Goal: Communication & Community: Answer question/provide support

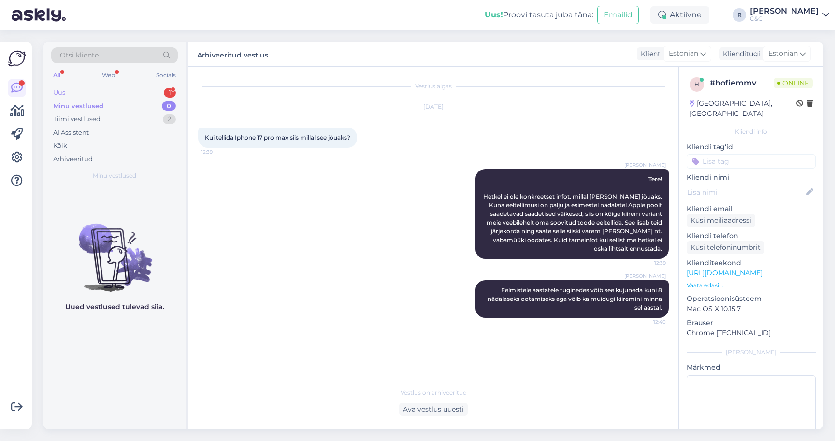
click at [164, 95] on div "Uus 1" at bounding box center [114, 93] width 127 height 14
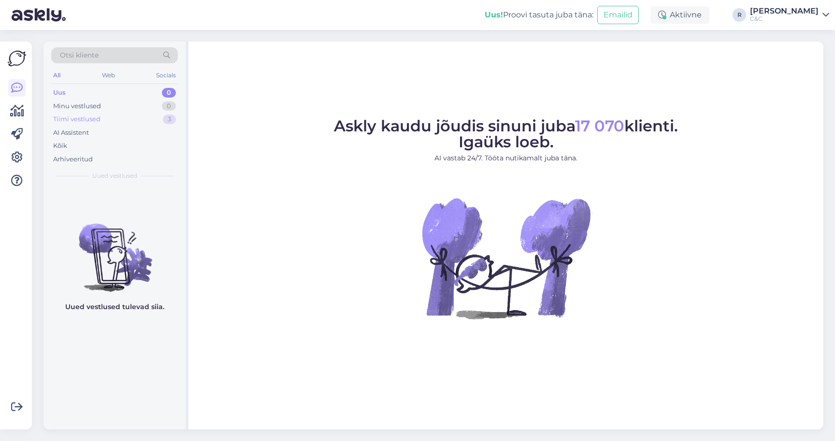
click at [154, 122] on div "Tiimi vestlused 3" at bounding box center [114, 120] width 127 height 14
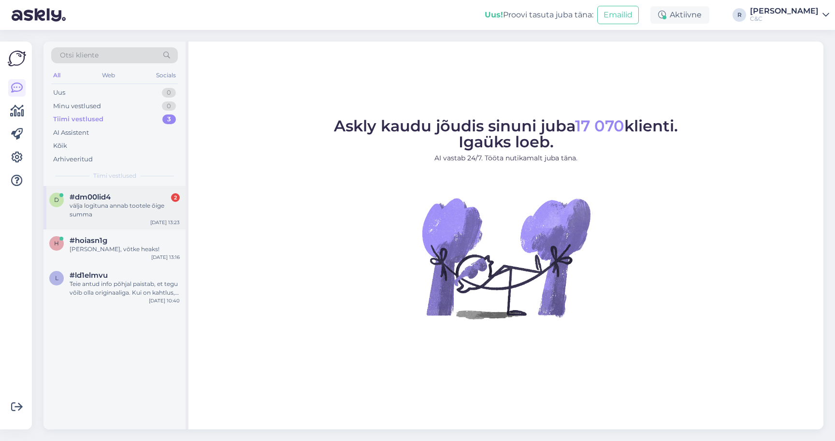
click at [143, 195] on div "#dm00lid4 2" at bounding box center [125, 197] width 110 height 9
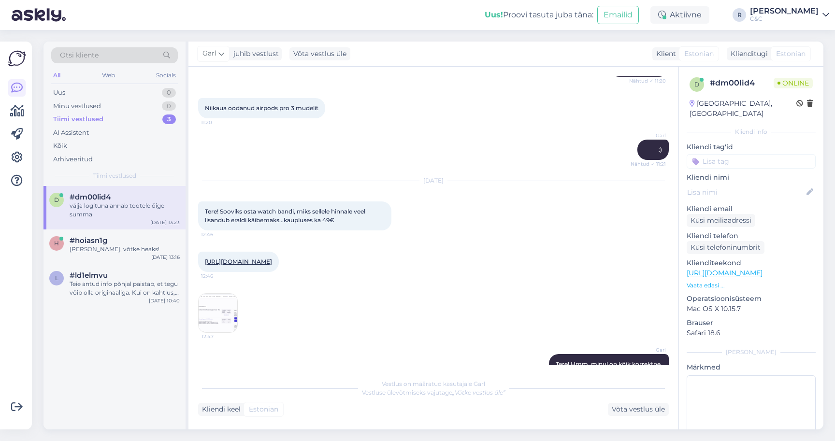
scroll to position [343, 0]
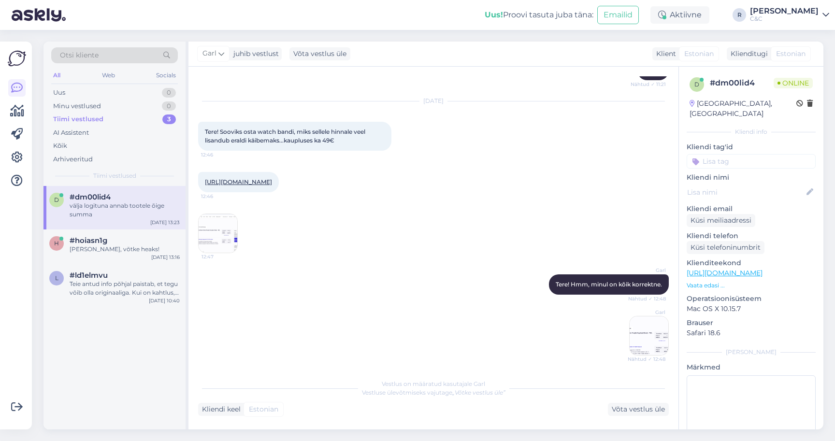
click at [222, 249] on img at bounding box center [218, 233] width 39 height 39
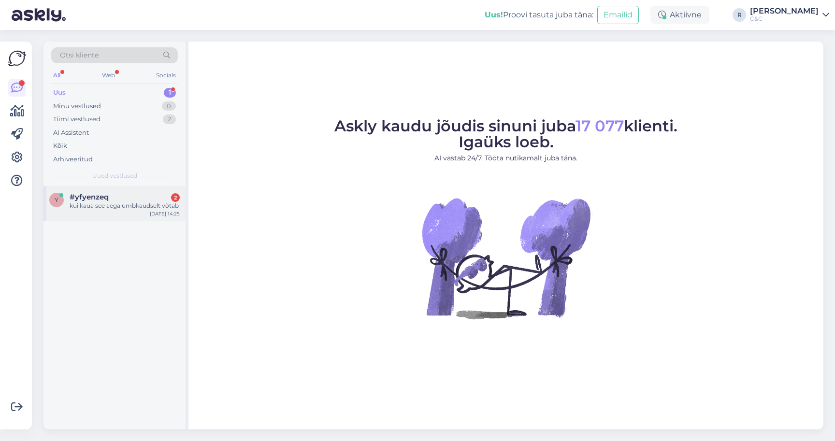
click at [137, 212] on div "y #yfyenzeq 2 kui kaua see aega umbkaudselt võtab Sep 25 14:25" at bounding box center [114, 203] width 142 height 35
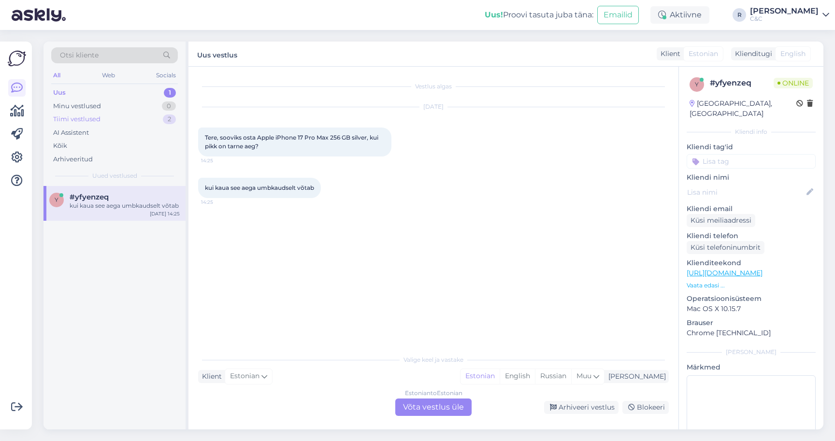
click at [136, 121] on div "Tiimi vestlused 2" at bounding box center [114, 120] width 127 height 14
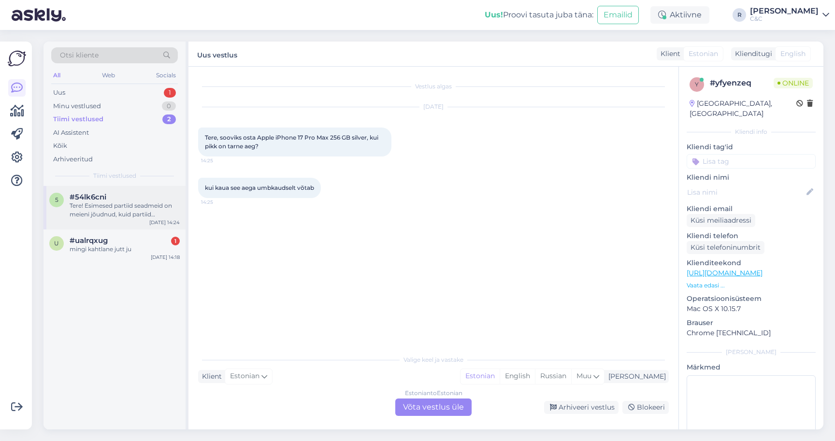
click at [109, 200] on div "#54lk6cni" at bounding box center [125, 197] width 110 height 9
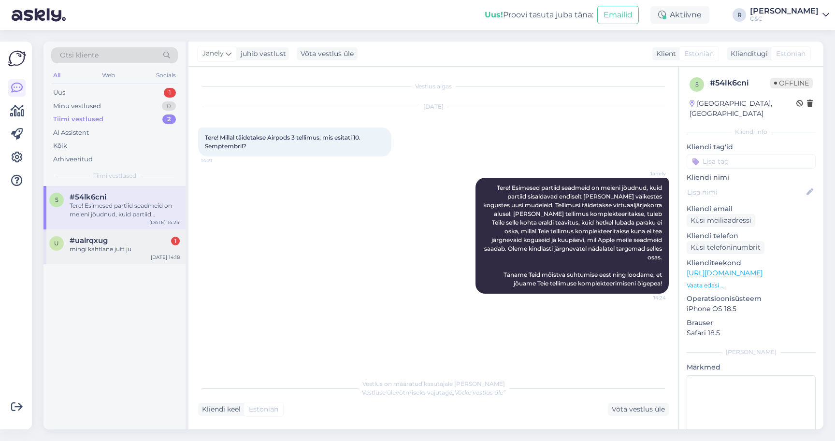
click at [109, 246] on div "mingi kahtlane jutt ju" at bounding box center [125, 249] width 110 height 9
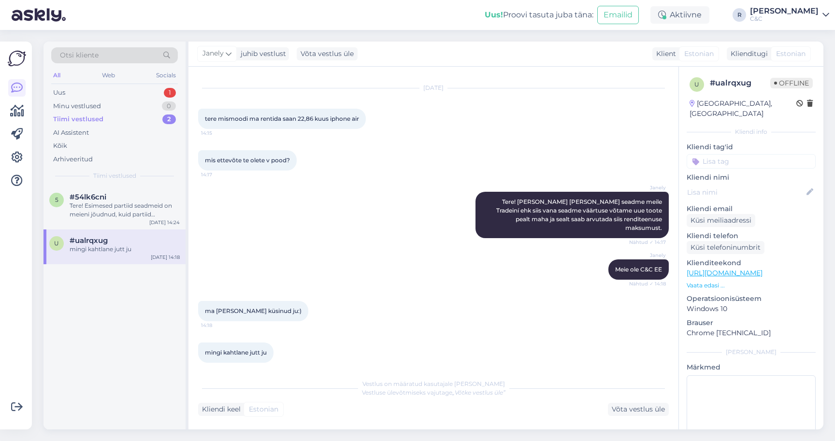
scroll to position [18, 0]
click at [632, 412] on div "Võta vestlus üle" at bounding box center [638, 409] width 61 height 13
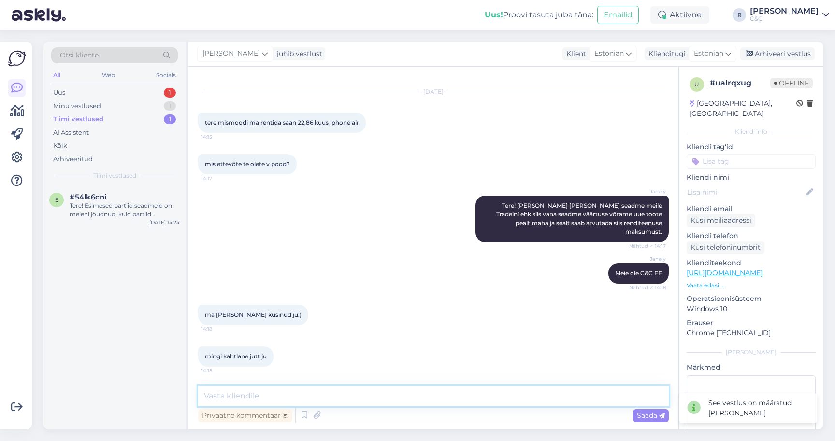
click at [494, 395] on textarea at bounding box center [433, 396] width 471 height 20
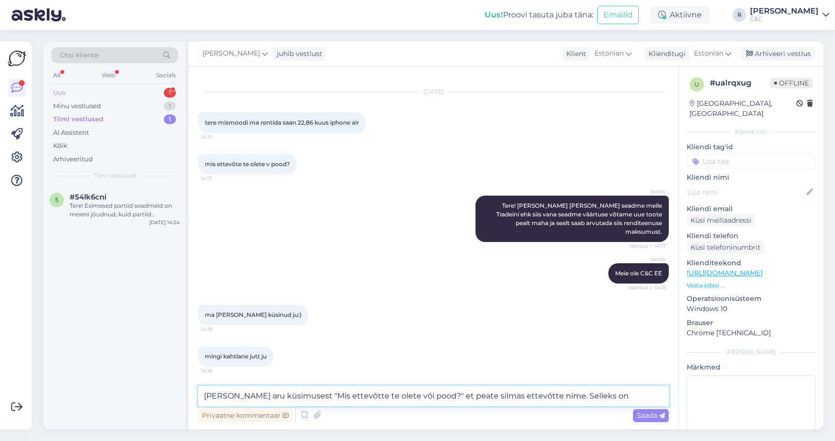
type textarea "Sain aru küsimusest "Mis ettevõtte te olete või pood?" et peate silmas ettevõtt…"
click at [153, 95] on div "Uus 1" at bounding box center [114, 93] width 127 height 14
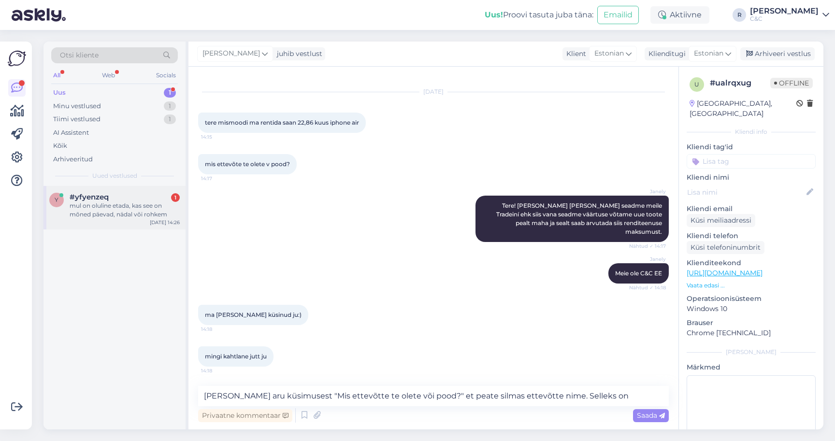
click at [116, 194] on div "#yfyenzeq 1" at bounding box center [125, 197] width 110 height 9
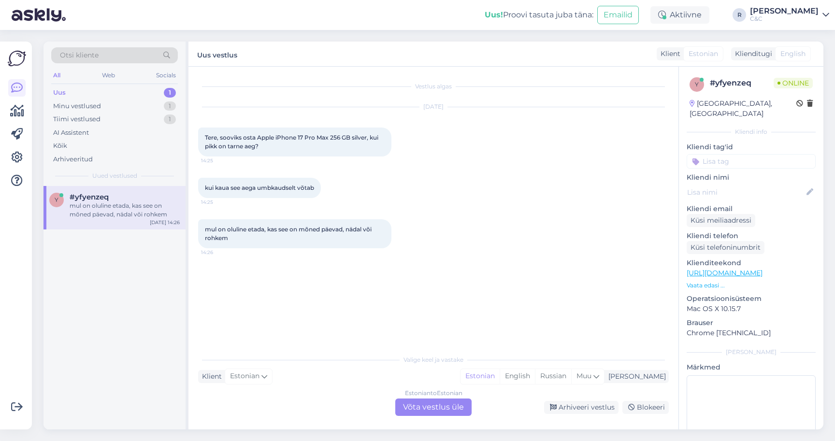
scroll to position [0, 0]
click at [410, 403] on div "Estonian to Estonian Võta vestlus üle" at bounding box center [433, 407] width 76 height 17
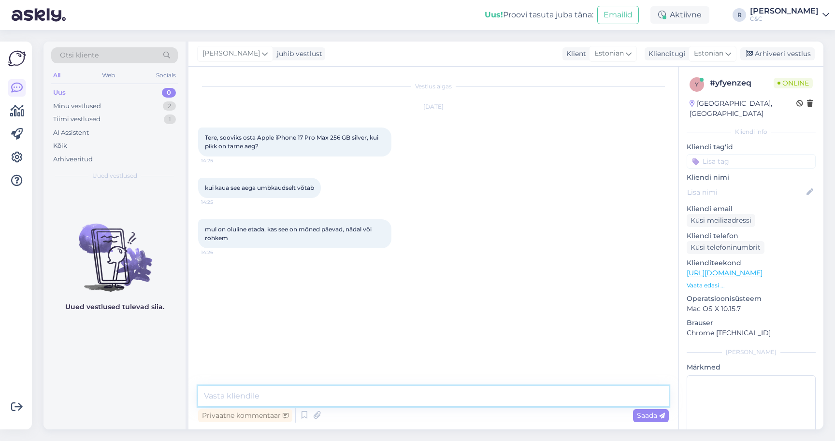
click at [364, 395] on textarea at bounding box center [433, 396] width 471 height 20
type textarea "Tere! Praegusel hetkel prognoosime siiski mitut nädalat. Kuni 8 nädalat."
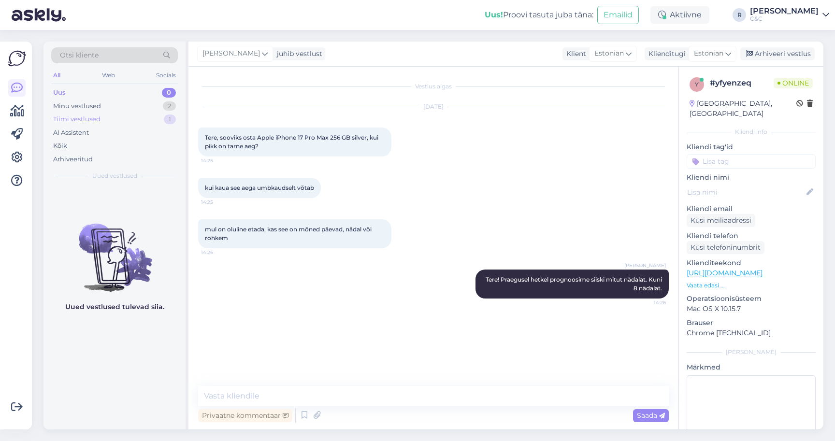
click at [117, 117] on div "Tiimi vestlused 1" at bounding box center [114, 120] width 127 height 14
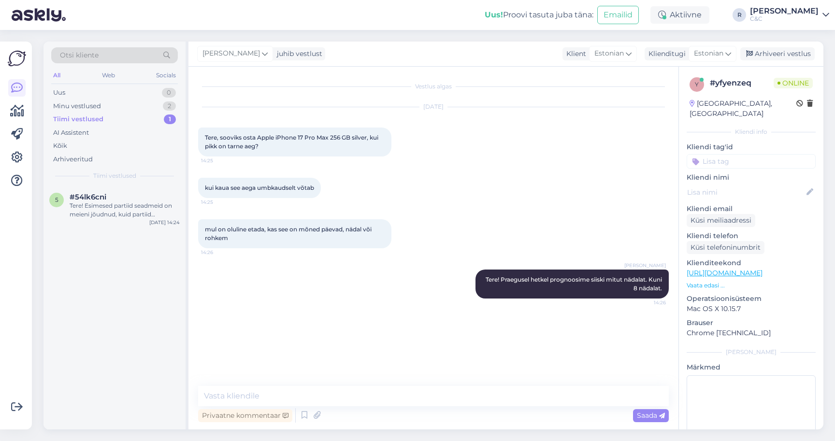
click at [107, 235] on div "5 #54lk6cni Tere! Esimesed partiid seadmeid on meieni jõudnud, kuid partiid sis…" at bounding box center [114, 308] width 142 height 244
click at [114, 205] on div "Tere! Esimesed partiid seadmeid on meieni jõudnud, kuid partiid sisaldavad endi…" at bounding box center [125, 210] width 110 height 17
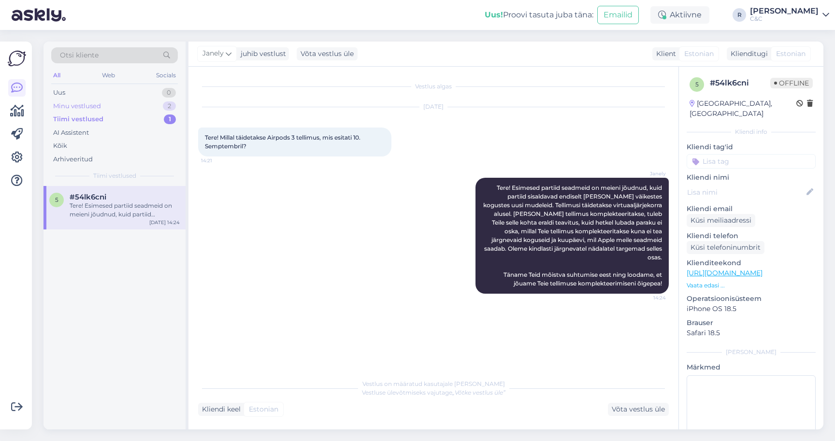
click at [148, 107] on div "Minu vestlused 2" at bounding box center [114, 107] width 127 height 14
click at [143, 213] on div "Tere! Praegusel hetkel prognoosime siiski mitut nädalat. Kuni 8 nädalat." at bounding box center [125, 210] width 110 height 17
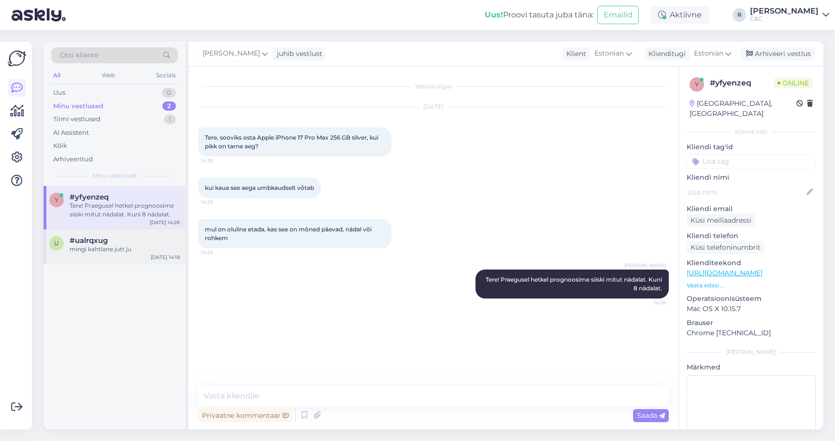
click at [134, 255] on div "u #ualrqxug mingi kahtlane jutt ju Sep 25 14:18" at bounding box center [114, 247] width 142 height 35
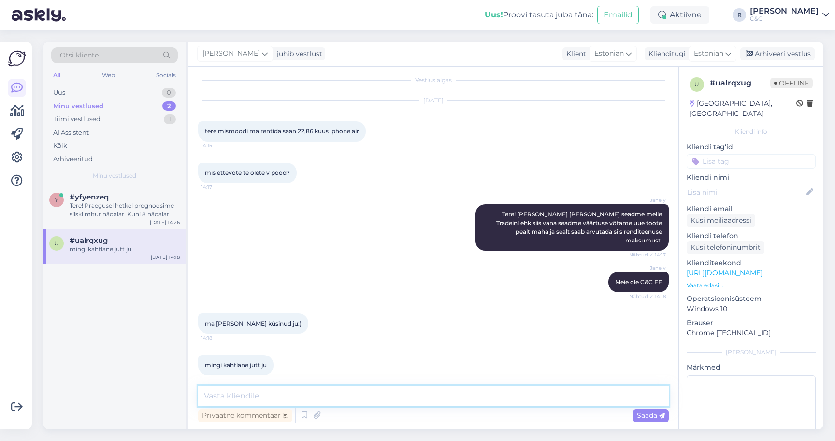
click at [248, 400] on textarea at bounding box center [433, 396] width 471 height 20
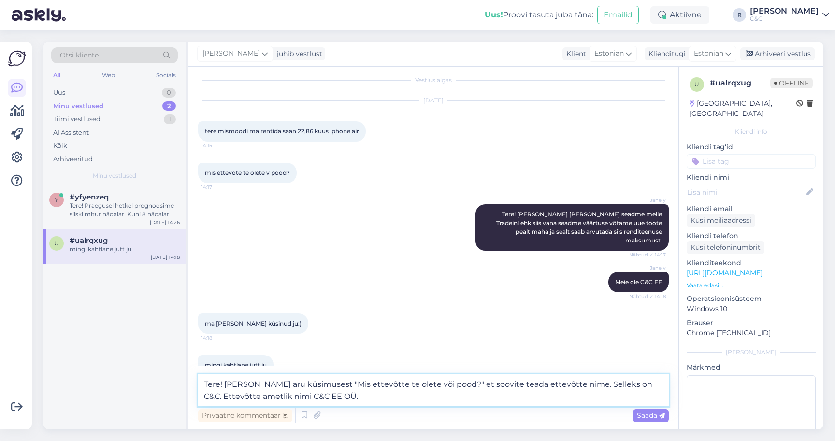
type textarea "Tere! Sain aru küsimusest "Mis ettevõtte te olete või pood?" et soovite teada e…"
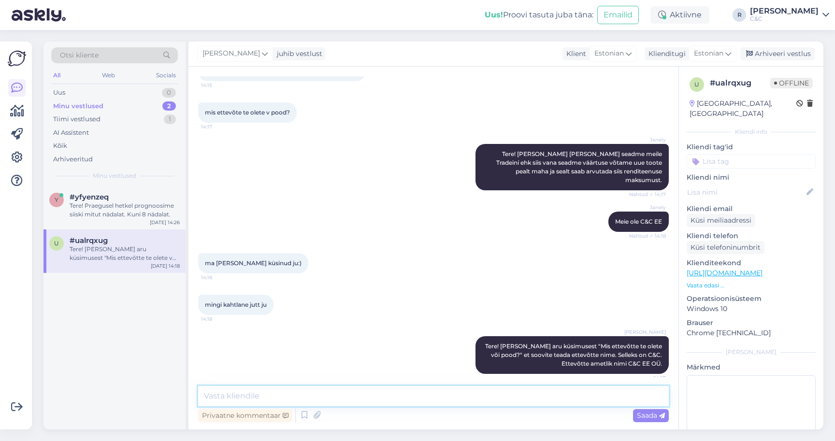
scroll to position [65, 0]
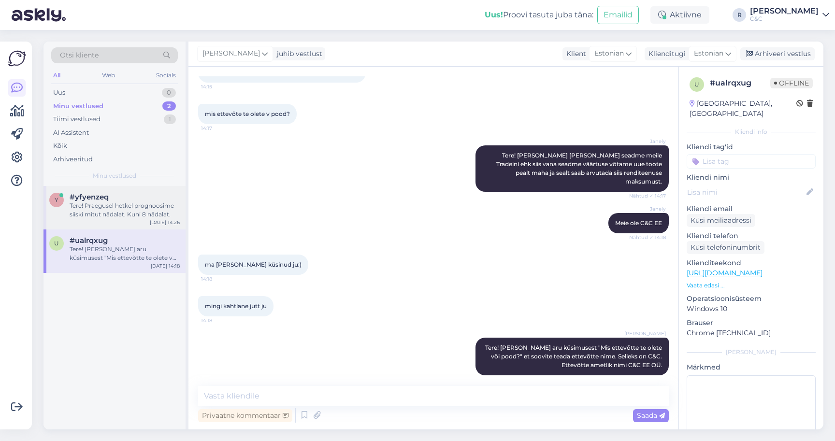
click at [135, 195] on div "#yfyenzeq" at bounding box center [125, 197] width 110 height 9
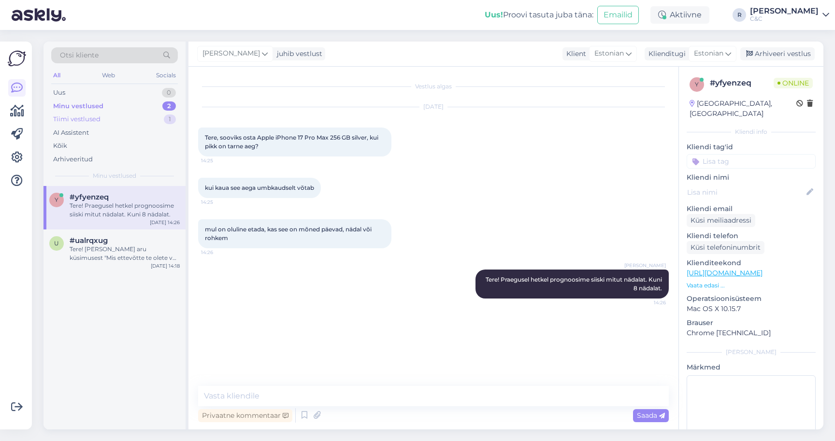
click at [144, 118] on div "Tiimi vestlused 1" at bounding box center [114, 120] width 127 height 14
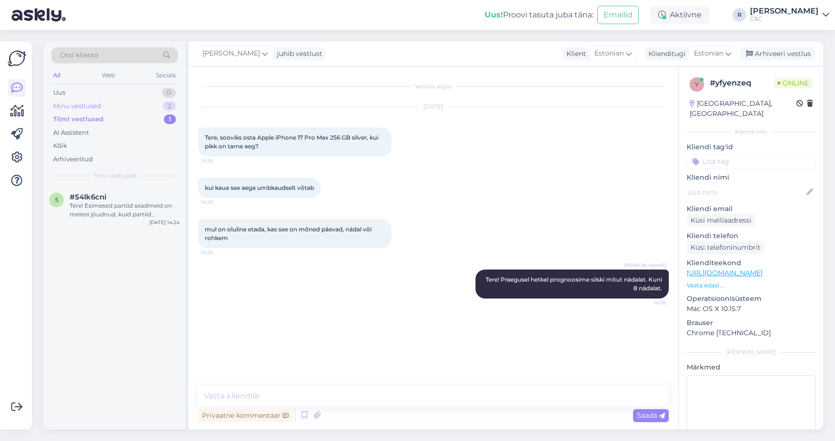
click at [144, 103] on div "Minu vestlused 2" at bounding box center [114, 107] width 127 height 14
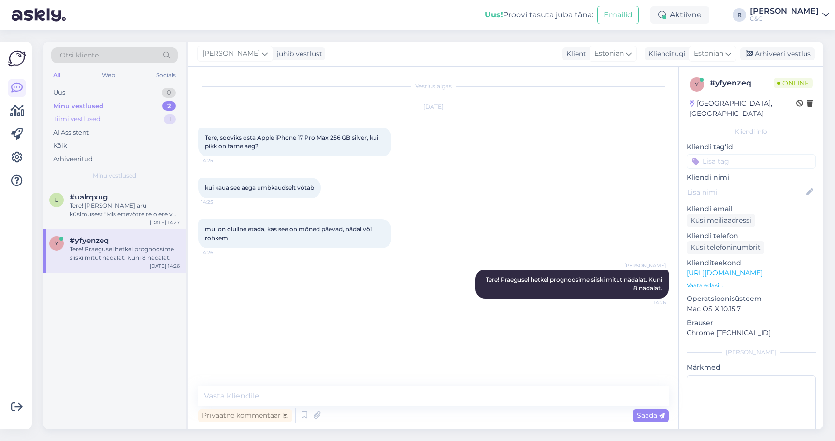
click at [142, 116] on div "Tiimi vestlused 1" at bounding box center [114, 120] width 127 height 14
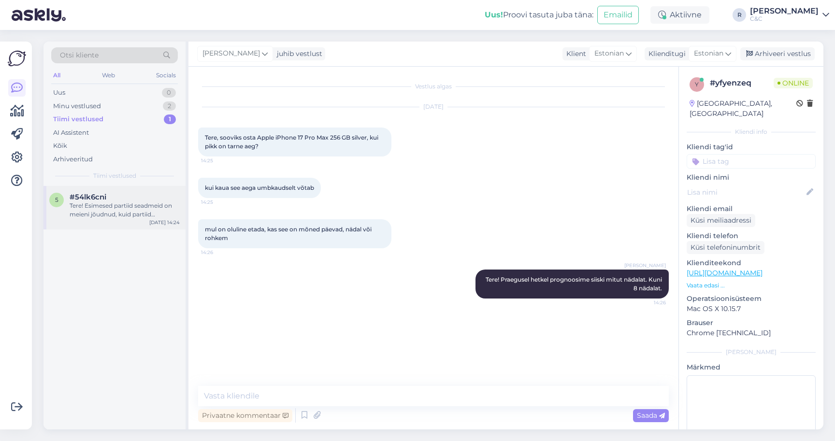
click at [124, 202] on div "Tere! Esimesed partiid seadmeid on meieni jõudnud, kuid partiid sisaldavad endi…" at bounding box center [125, 210] width 110 height 17
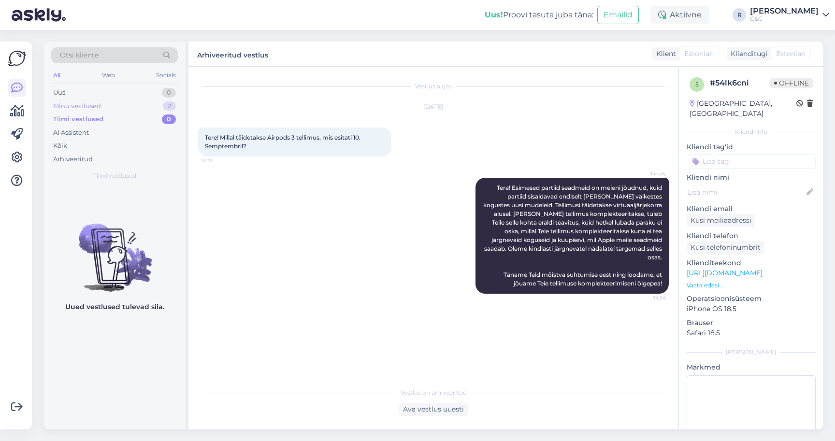
click at [173, 110] on div "Minu vestlused 2" at bounding box center [114, 107] width 127 height 14
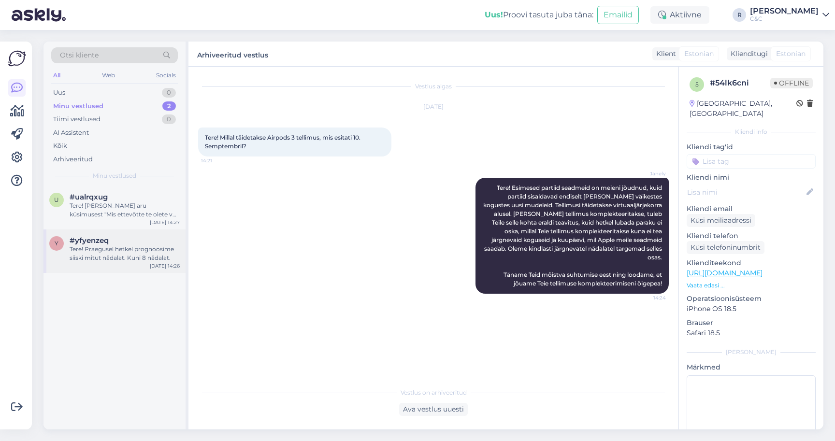
click at [123, 243] on div "#yfyenzeq" at bounding box center [125, 240] width 110 height 9
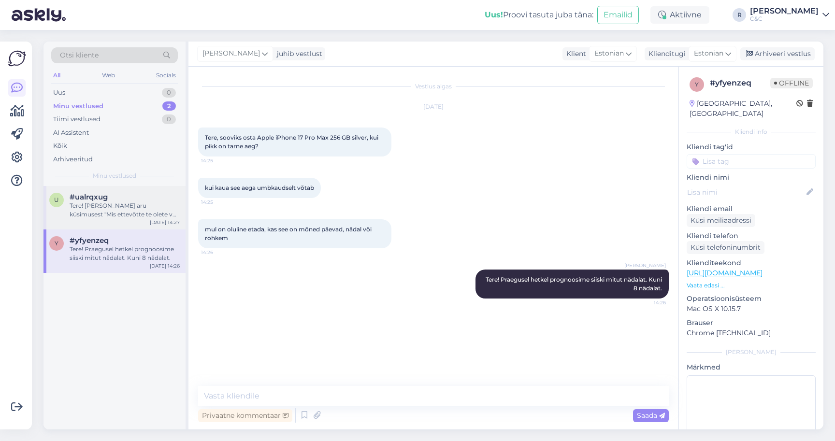
click at [130, 214] on div "Tere! Sain aru küsimusest "Mis ettevõtte te olete või pood?" et soovite teada e…" at bounding box center [125, 210] width 110 height 17
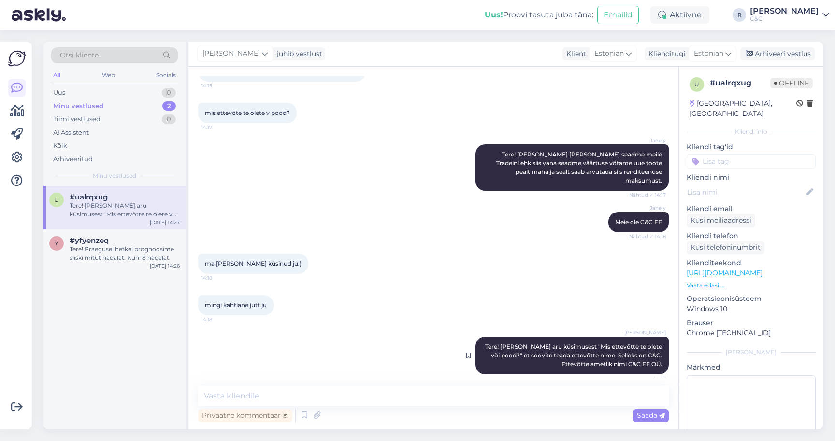
scroll to position [65, 0]
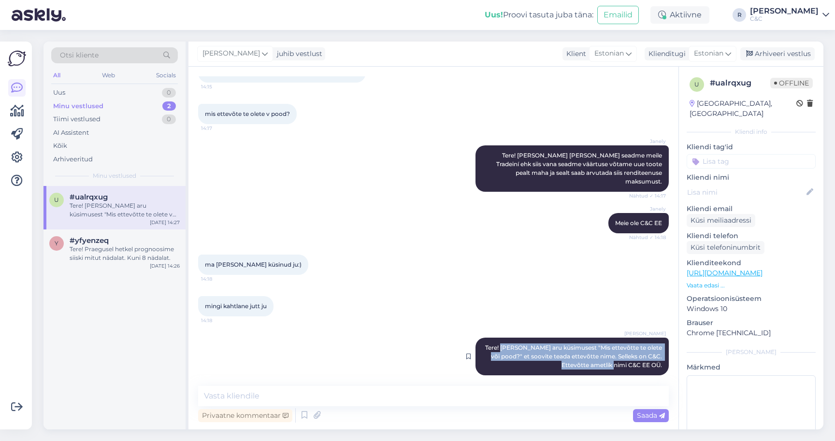
drag, startPoint x: 499, startPoint y: 338, endPoint x: 633, endPoint y: 357, distance: 135.6
click at [633, 357] on span "Tere! Sain aru küsimusest "Mis ettevõtte te olete või pood?" et soovite teada e…" at bounding box center [574, 356] width 178 height 25
click at [339, 318] on div "mingi kahtlane jutt ju 14:18" at bounding box center [433, 307] width 471 height 42
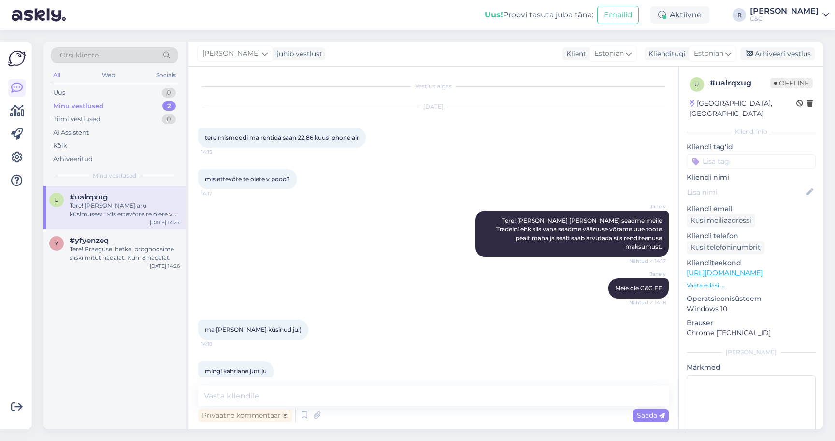
scroll to position [0, 0]
click at [763, 269] on link "https://www.shop.cec.ee/iphone-air?color=151&erply_storage=55" at bounding box center [725, 273] width 76 height 9
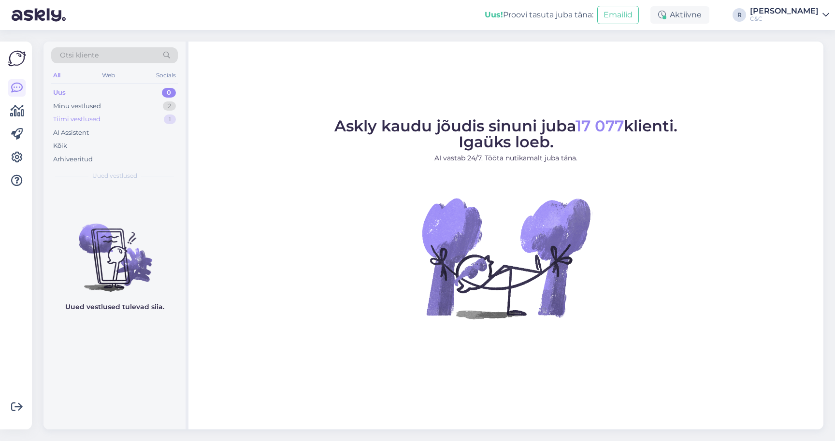
click at [153, 113] on div "Tiimi vestlused 1" at bounding box center [114, 120] width 127 height 14
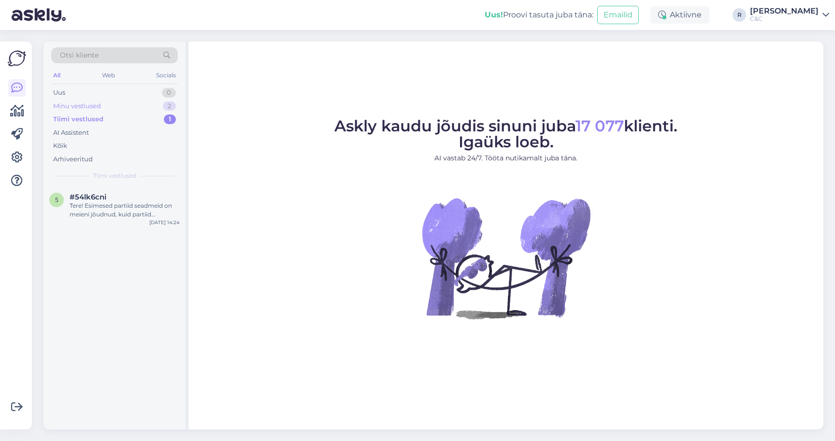
click at [152, 107] on div "Minu vestlused 2" at bounding box center [114, 107] width 127 height 14
click at [121, 196] on div "#ualrqxug" at bounding box center [125, 197] width 110 height 9
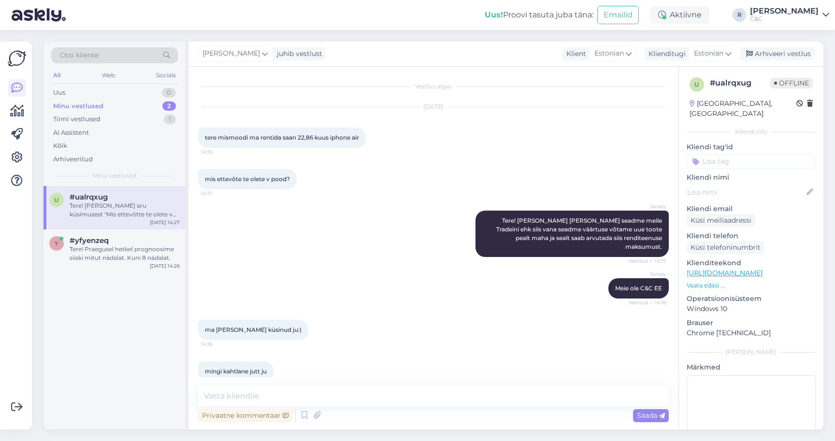
scroll to position [65, 0]
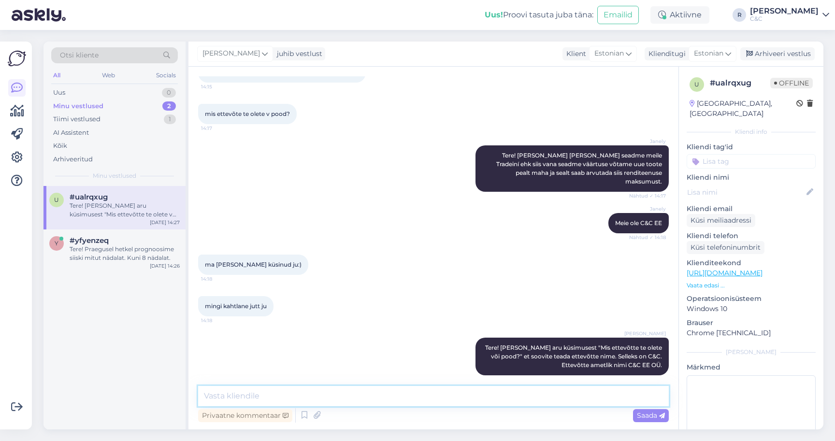
click at [331, 402] on textarea at bounding box center [433, 396] width 471 height 20
click at [466, 354] on icon at bounding box center [468, 357] width 4 height 6
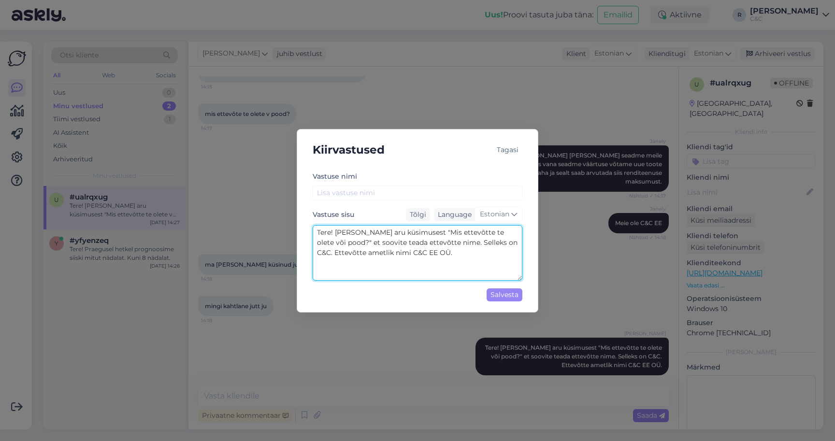
click at [336, 255] on textarea "Tere! Sain aru küsimusest "Mis ettevõtte te olete või pood?" et soovite teada e…" at bounding box center [418, 253] width 210 height 56
type textarea "Tere! Sain aru küsimusest "Mis ettevõtte te olete või pood?" et soovite teada e…"
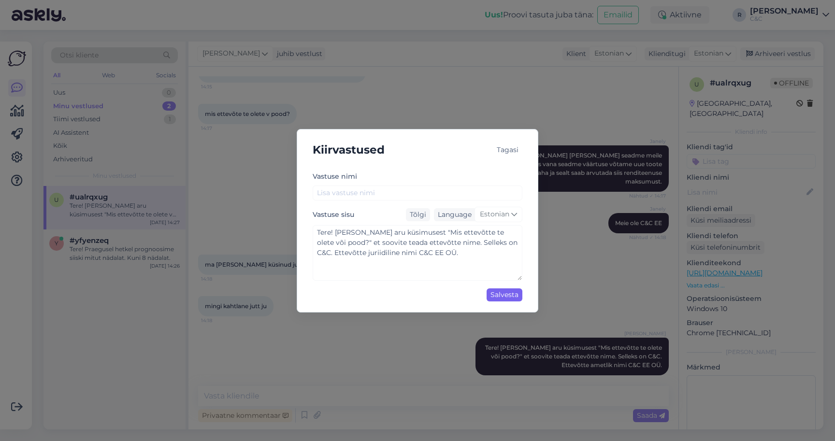
click at [505, 292] on div "Salvesta" at bounding box center [505, 295] width 36 height 13
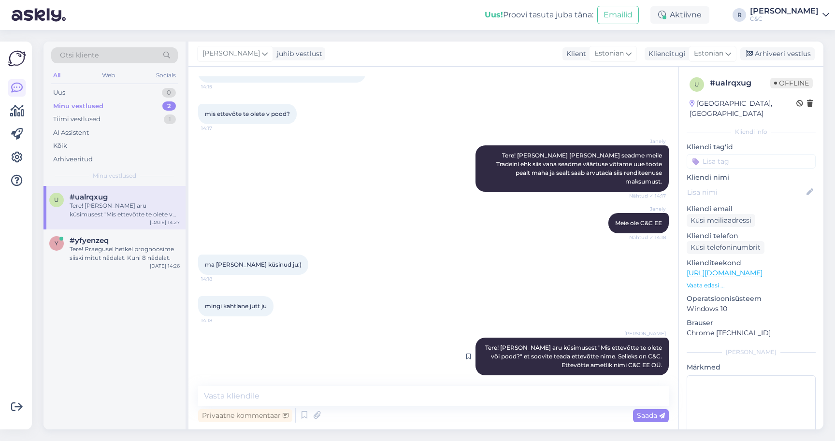
click at [657, 338] on div "Ross Tere! Sain aru küsimusest "Mis ettevõtte te olete või pood?" et soovite te…" at bounding box center [572, 357] width 193 height 38
click at [641, 344] on span "Tere! Sain aru küsimusest "Mis ettevõtte te olete või pood?" et soovite teada e…" at bounding box center [574, 356] width 178 height 25
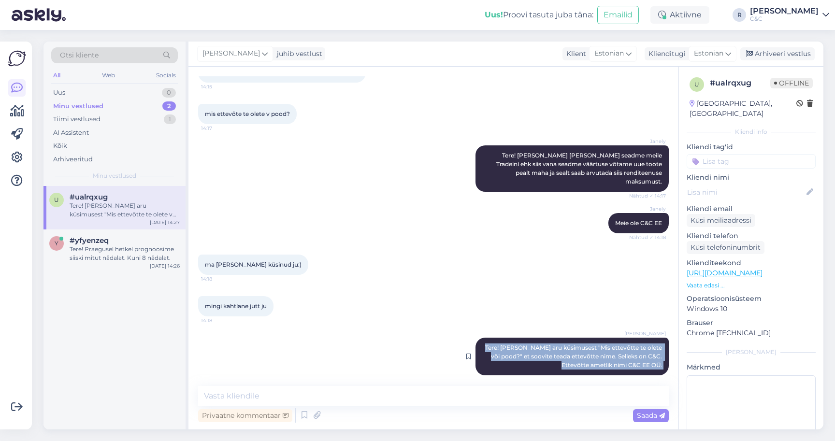
click at [641, 344] on span "Tere! Sain aru küsimusest "Mis ettevõtte te olete või pood?" et soovite teada e…" at bounding box center [574, 356] width 178 height 25
click at [639, 344] on span "Tere! Sain aru küsimusest "Mis ettevõtte te olete või pood?" et soovite teada e…" at bounding box center [574, 356] width 178 height 25
